Goal: Transaction & Acquisition: Purchase product/service

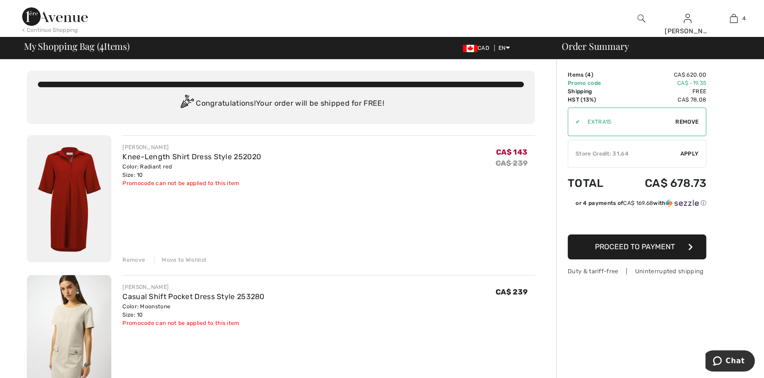
click at [73, 166] on img at bounding box center [69, 198] width 84 height 127
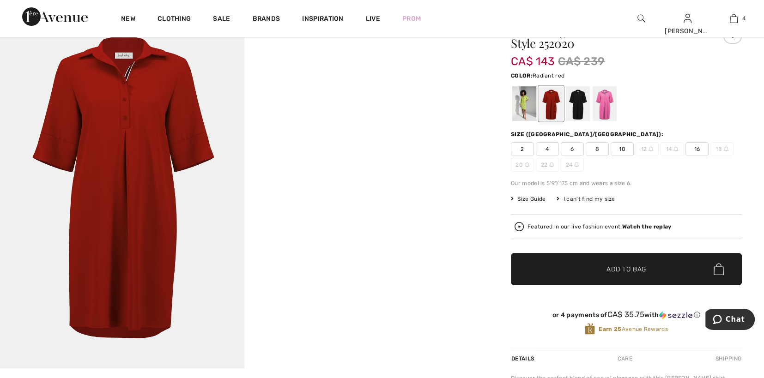
scroll to position [92, 0]
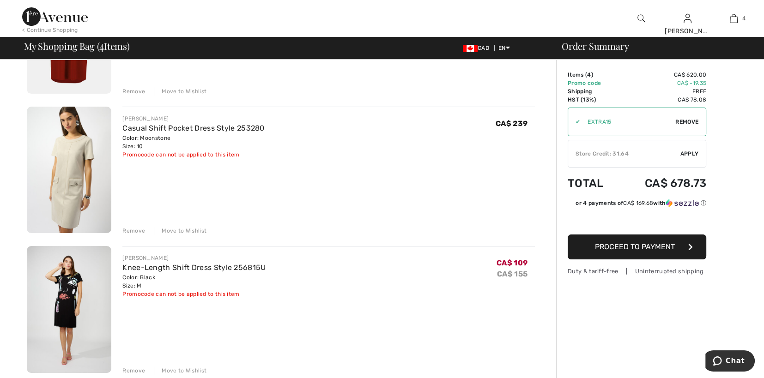
scroll to position [184, 0]
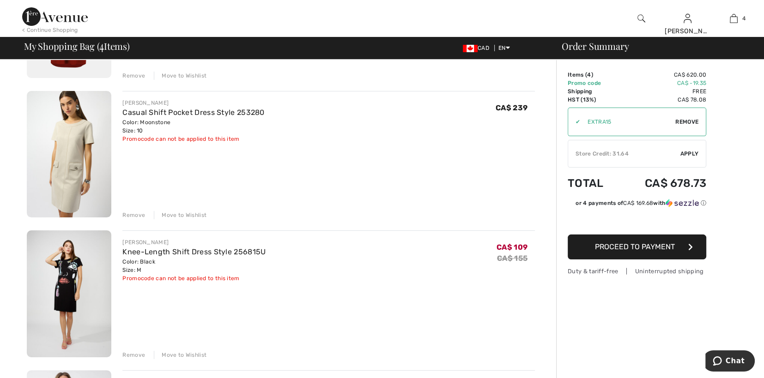
click at [138, 213] on div "Remove" at bounding box center [133, 215] width 23 height 8
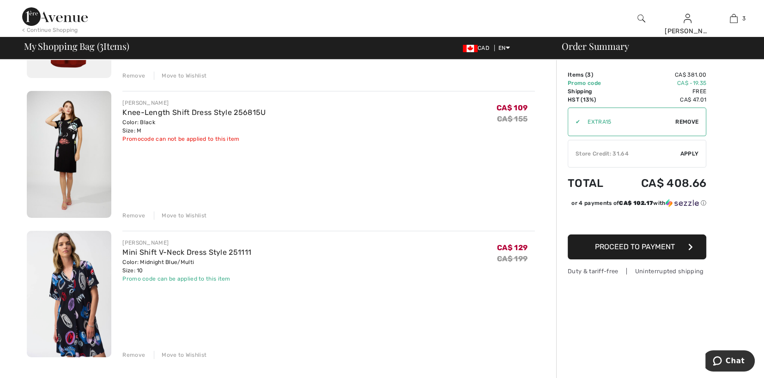
click at [67, 130] on img at bounding box center [69, 154] width 84 height 127
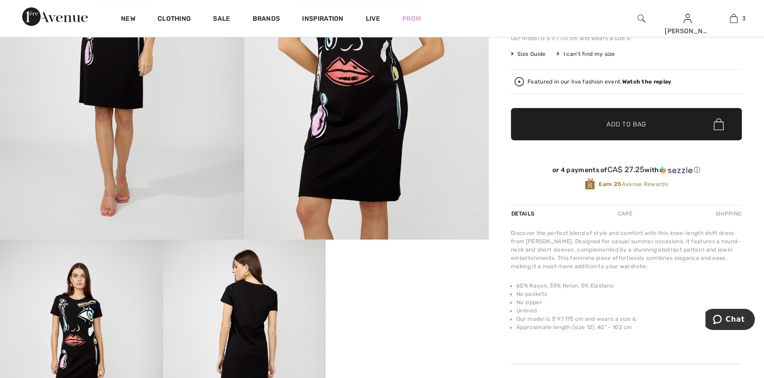
scroll to position [277, 0]
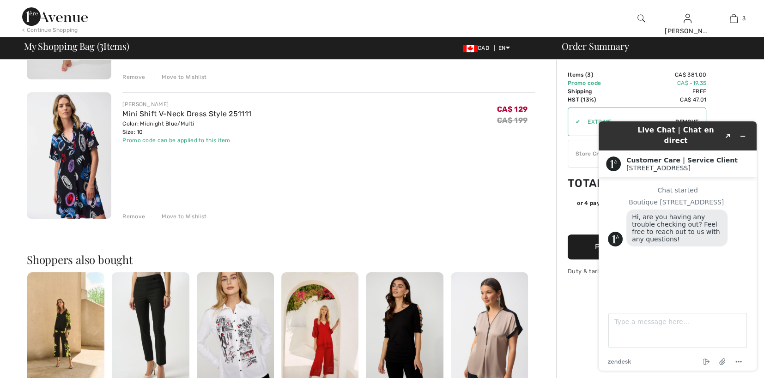
click at [80, 156] on img at bounding box center [69, 155] width 84 height 127
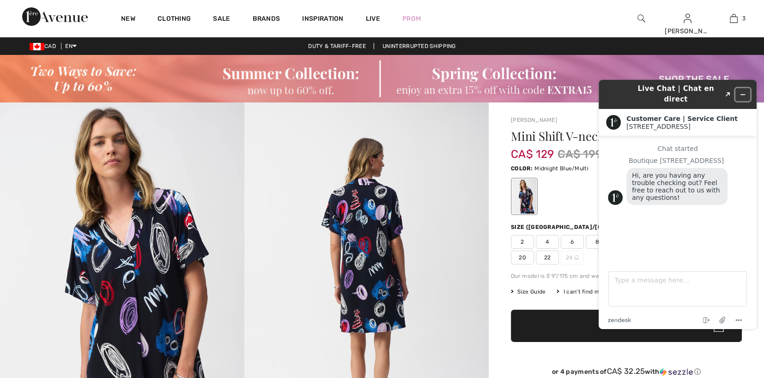
click at [742, 91] on icon "Minimize widget" at bounding box center [742, 94] width 6 height 6
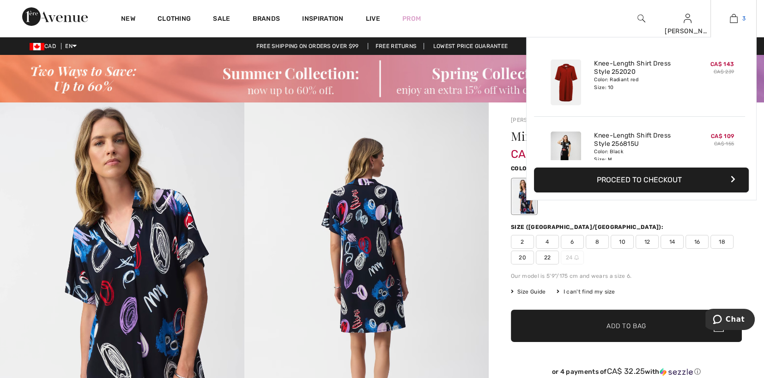
click at [732, 19] on img at bounding box center [733, 18] width 8 height 11
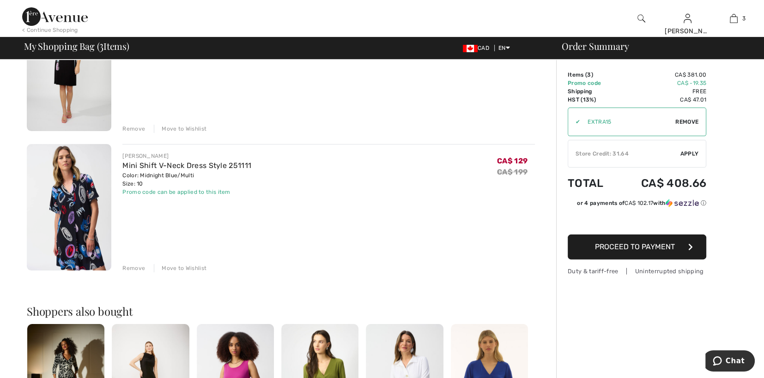
scroll to position [277, 0]
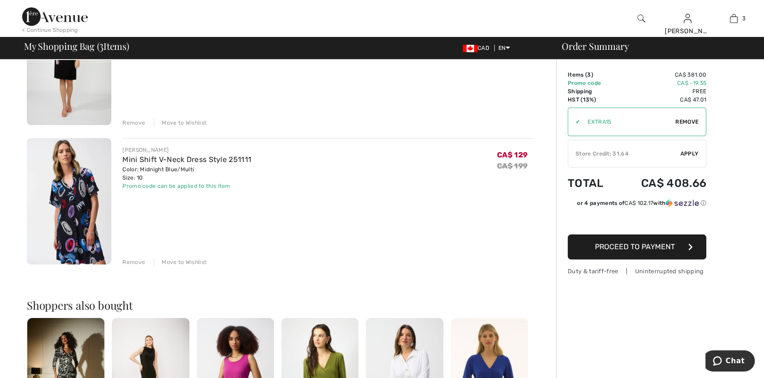
click at [138, 262] on div "Remove" at bounding box center [133, 262] width 23 height 8
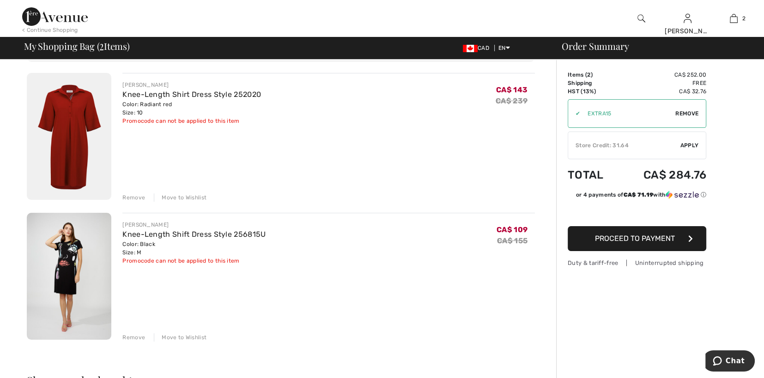
scroll to position [46, 0]
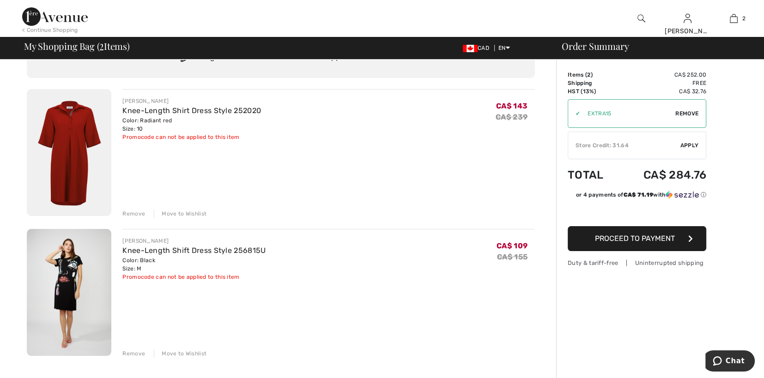
click at [661, 237] on span "Proceed to Payment" at bounding box center [635, 238] width 80 height 9
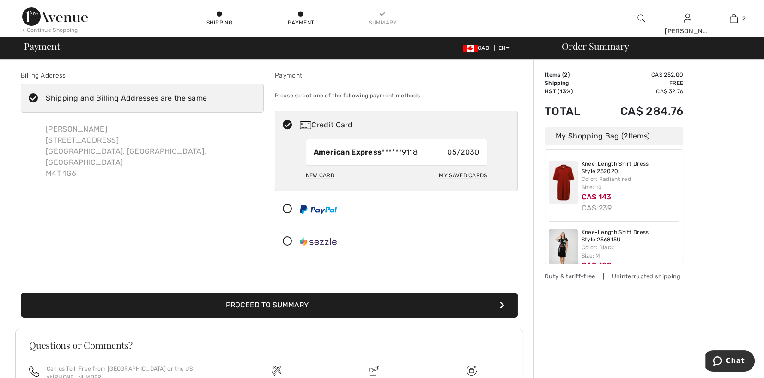
click at [283, 301] on button "Proceed to Summary" at bounding box center [269, 305] width 497 height 25
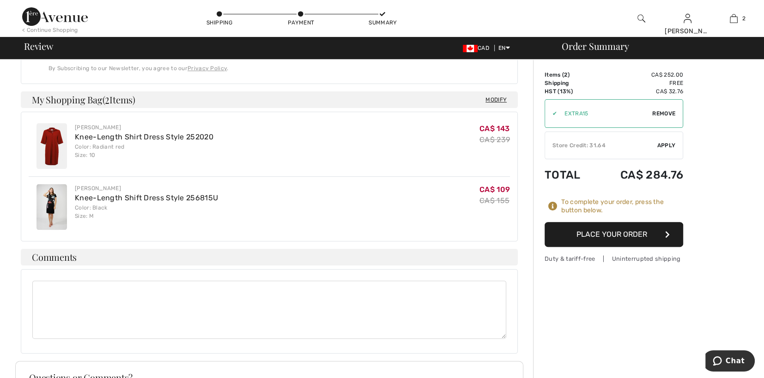
scroll to position [323, 0]
click at [628, 231] on button "Place Your Order" at bounding box center [613, 234] width 139 height 25
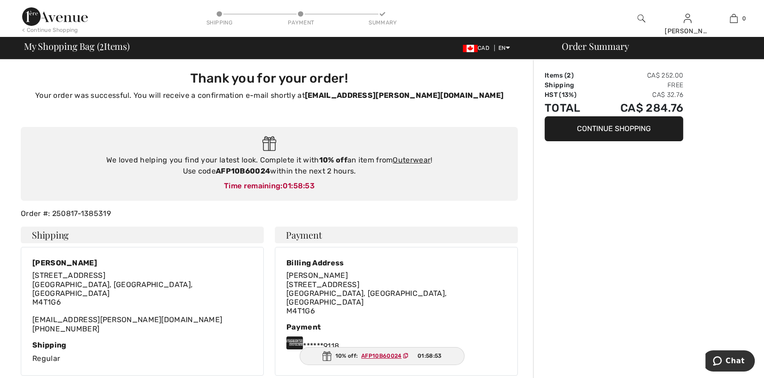
type input "[PERSON_NAME]"
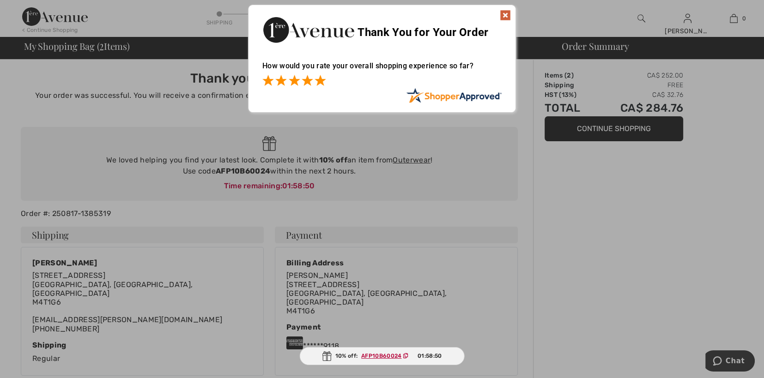
click at [319, 79] on span at bounding box center [319, 80] width 11 height 11
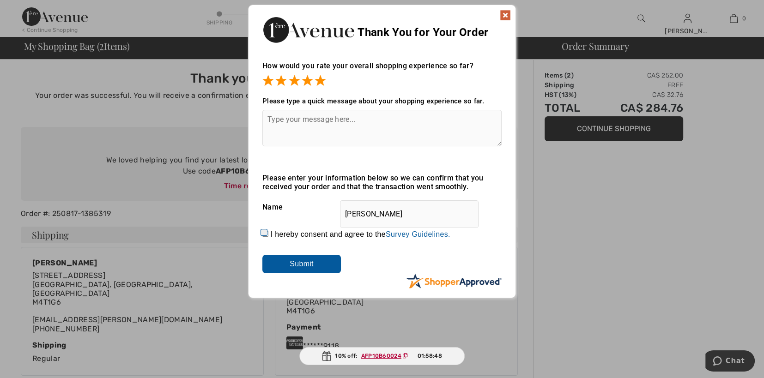
click at [317, 265] on input "Submit" at bounding box center [301, 264] width 78 height 18
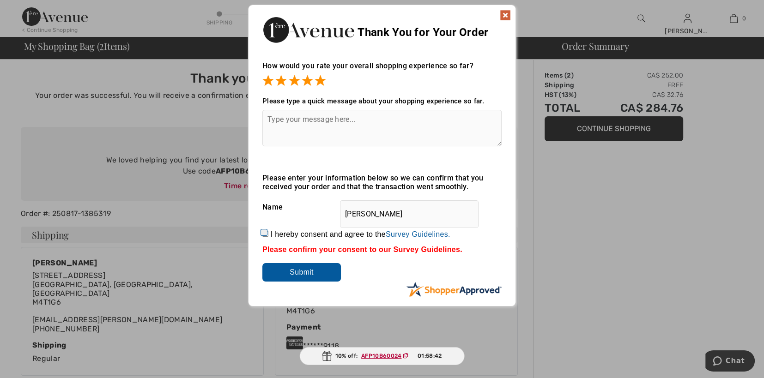
click at [507, 16] on img at bounding box center [505, 15] width 11 height 11
